Goal: Task Accomplishment & Management: Use online tool/utility

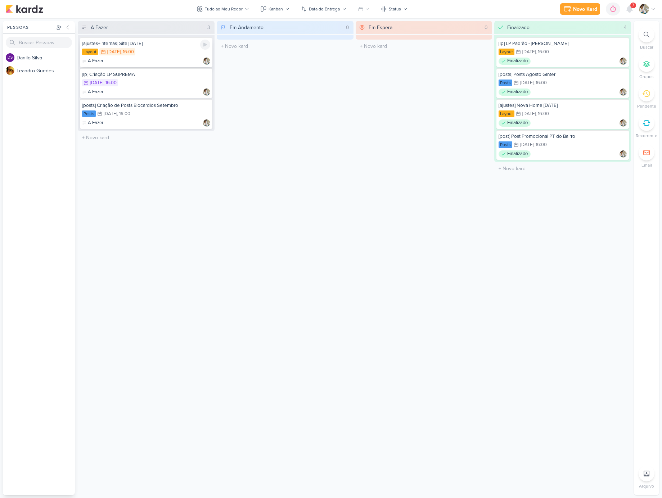
click at [171, 55] on div "Layout 11/8 [DATE] 16:00" at bounding box center [146, 52] width 128 height 8
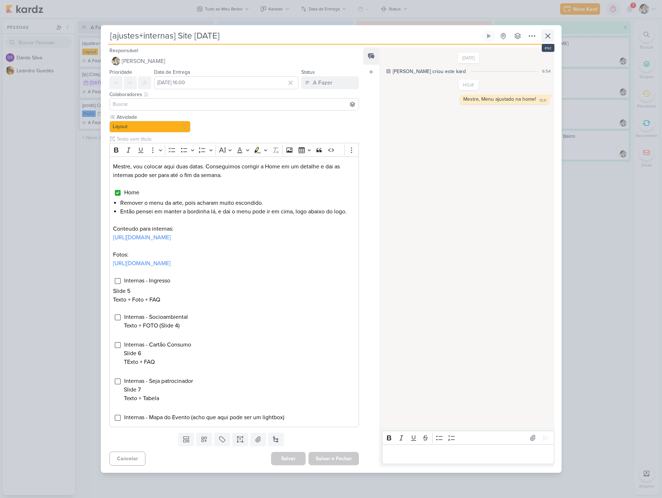
click at [550, 32] on icon at bounding box center [548, 36] width 9 height 9
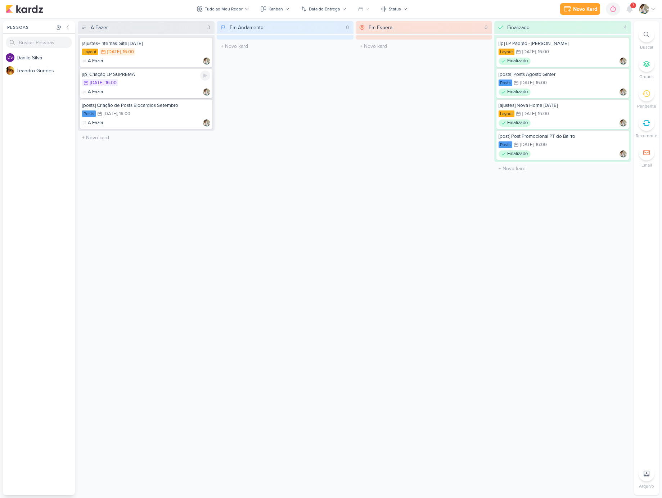
click at [169, 85] on div "12/8 [DATE] 16:00" at bounding box center [146, 83] width 128 height 8
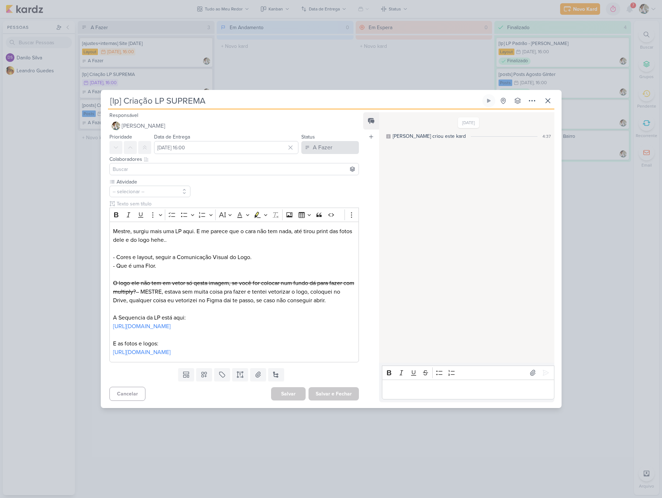
click at [324, 143] on div "A Fazer" at bounding box center [322, 147] width 19 height 9
click at [319, 172] on div "Finalizado" at bounding box center [320, 176] width 22 height 8
click at [405, 394] on p "Editor editing area: main" at bounding box center [468, 389] width 165 height 9
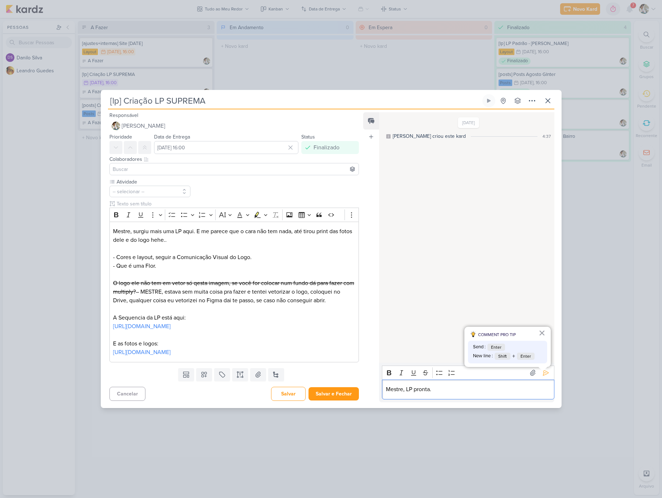
click at [435, 394] on p "Mestre, LP pronta." at bounding box center [468, 389] width 165 height 9
click at [434, 394] on p "Mestre, LP pronta.Hello 32" at bounding box center [468, 389] width 165 height 9
click at [543, 377] on icon at bounding box center [545, 372] width 7 height 7
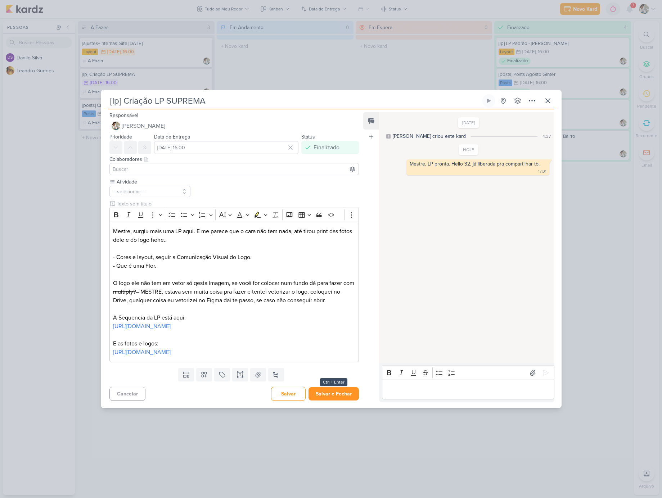
click at [339, 400] on button "Salvar e Fechar" at bounding box center [334, 393] width 50 height 13
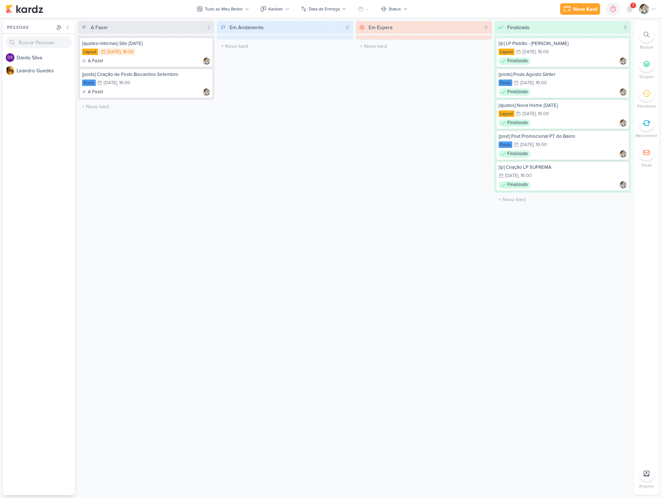
drag, startPoint x: 392, startPoint y: 14, endPoint x: 387, endPoint y: 320, distance: 306.5
click at [387, 320] on div "Tudo ao Meu Redor visão Caixa de Entrada A caixa de entrada mostra todos os kar…" at bounding box center [355, 258] width 554 height 475
click at [387, 320] on div "Em Espera 0 O título do kard deve ter menos que 100 caracteres" at bounding box center [424, 258] width 137 height 475
